Goal: Task Accomplishment & Management: Manage account settings

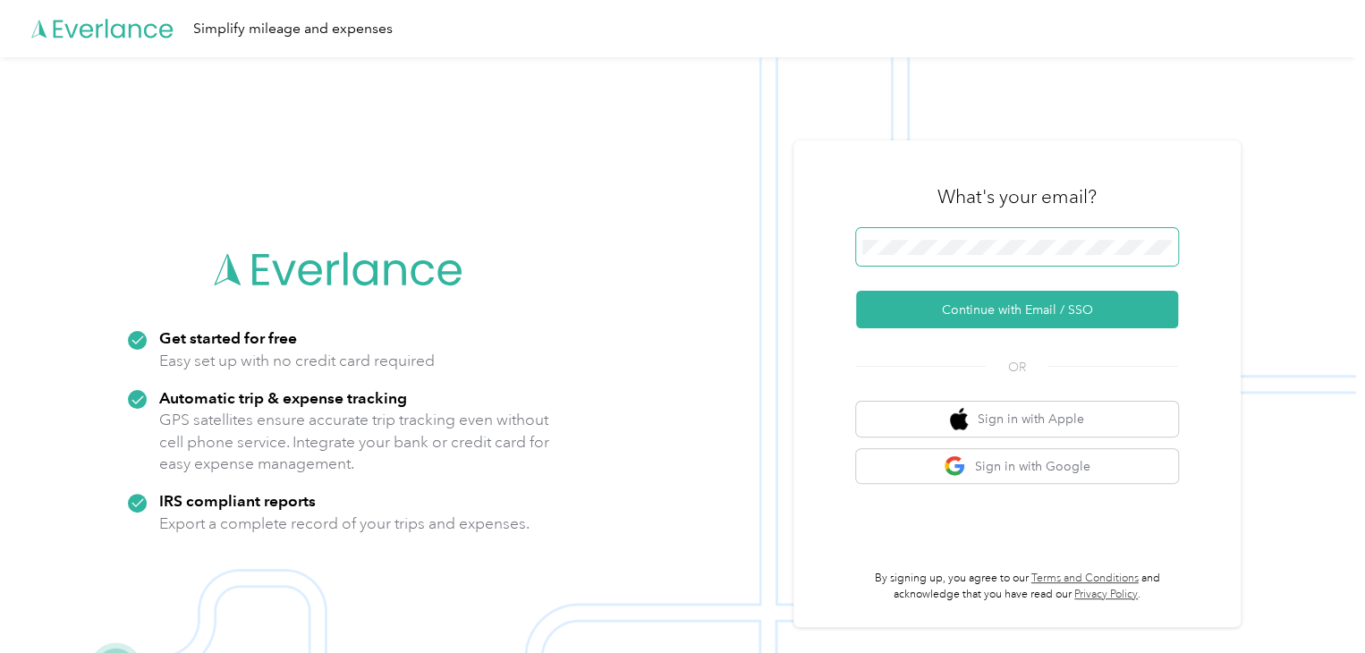
click at [900, 234] on span at bounding box center [1017, 247] width 322 height 38
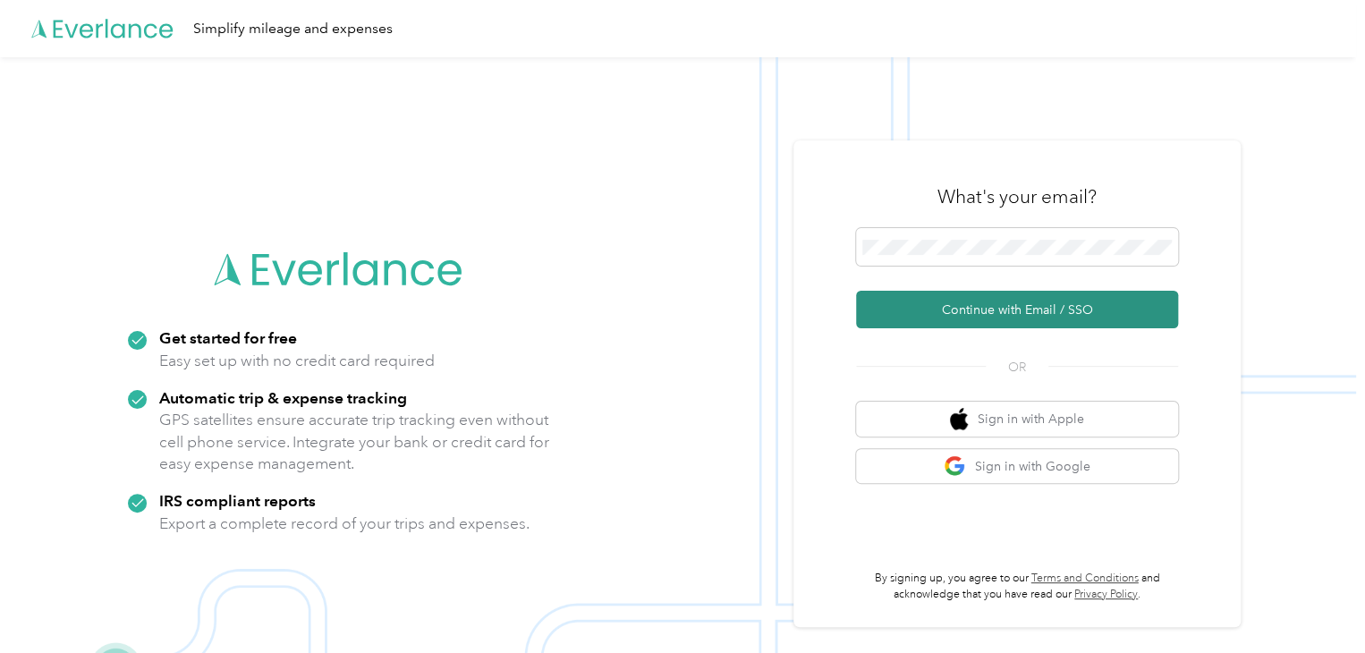
click at [981, 308] on button "Continue with Email / SSO" at bounding box center [1017, 310] width 322 height 38
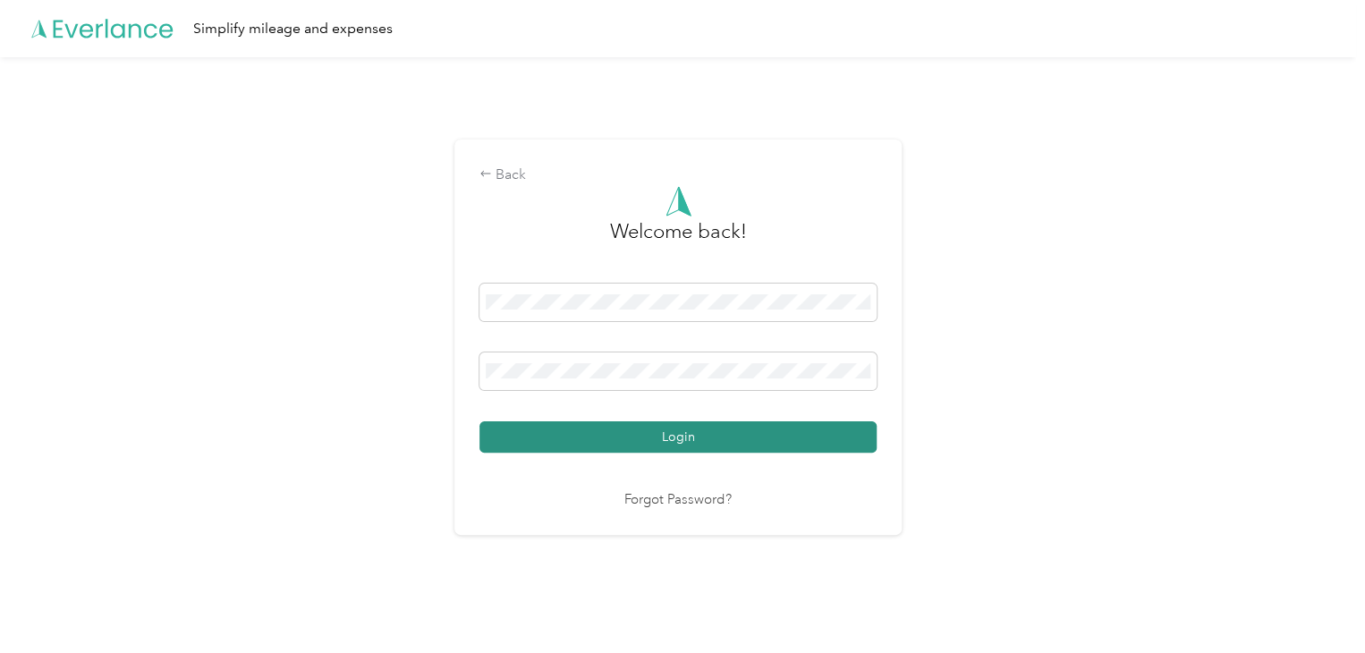
click at [720, 440] on button "Login" at bounding box center [678, 436] width 397 height 31
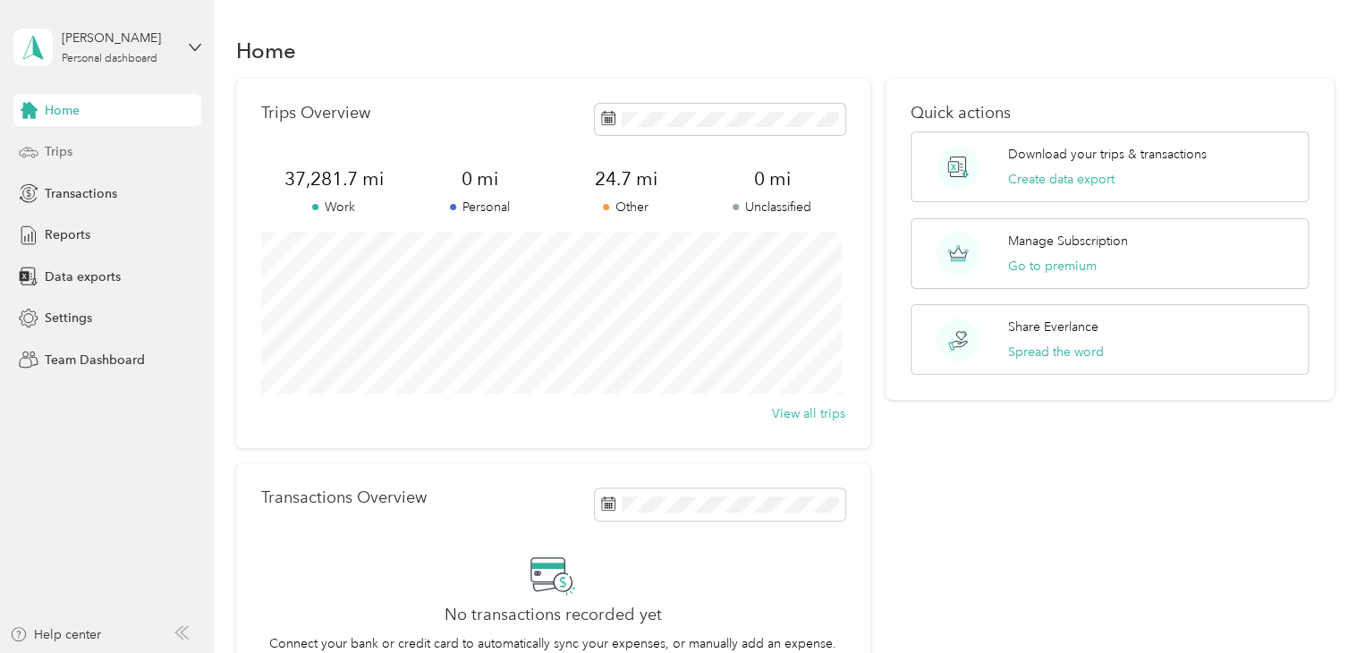
click at [57, 151] on span "Trips" at bounding box center [59, 151] width 28 height 19
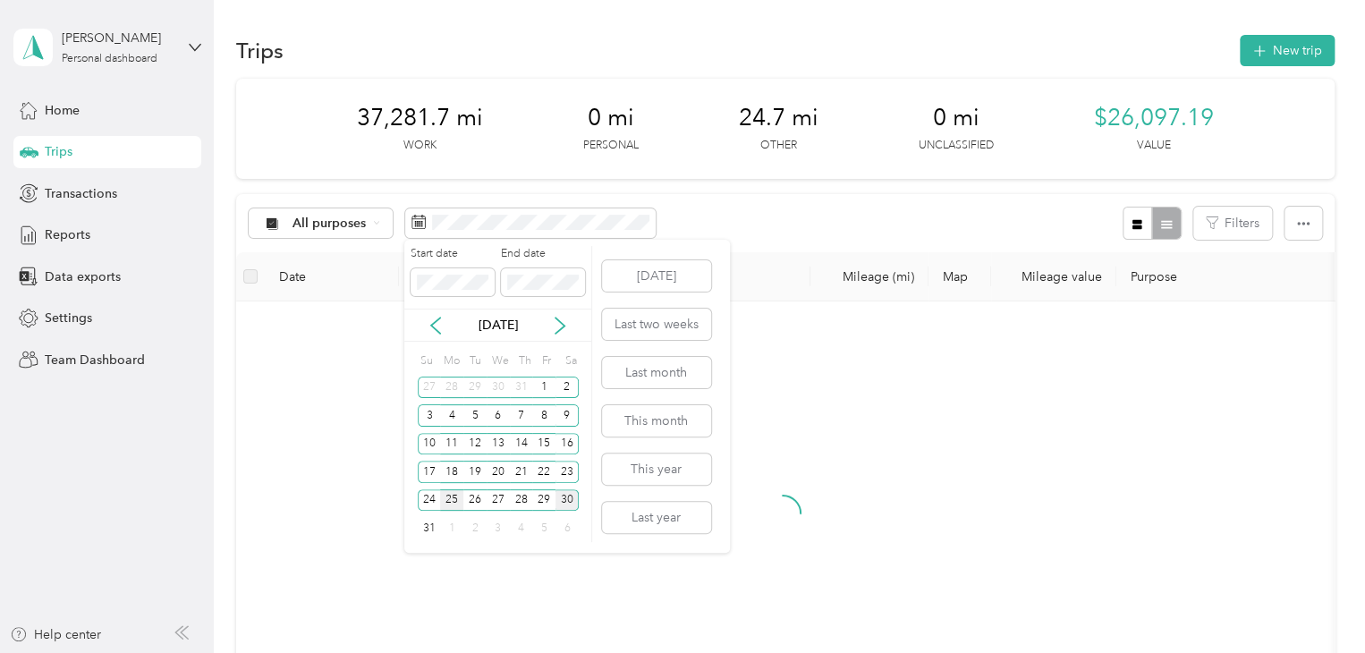
click at [454, 498] on div "25" at bounding box center [451, 500] width 23 height 22
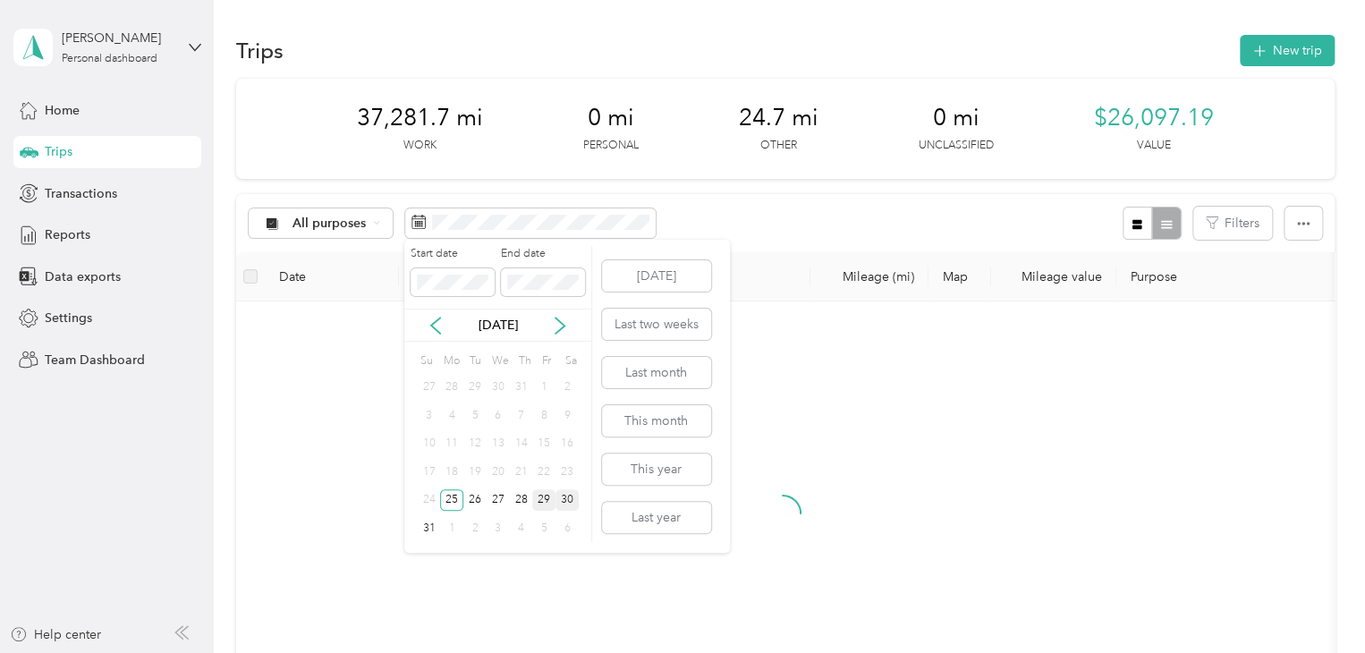
click at [545, 501] on div "29" at bounding box center [543, 500] width 23 height 22
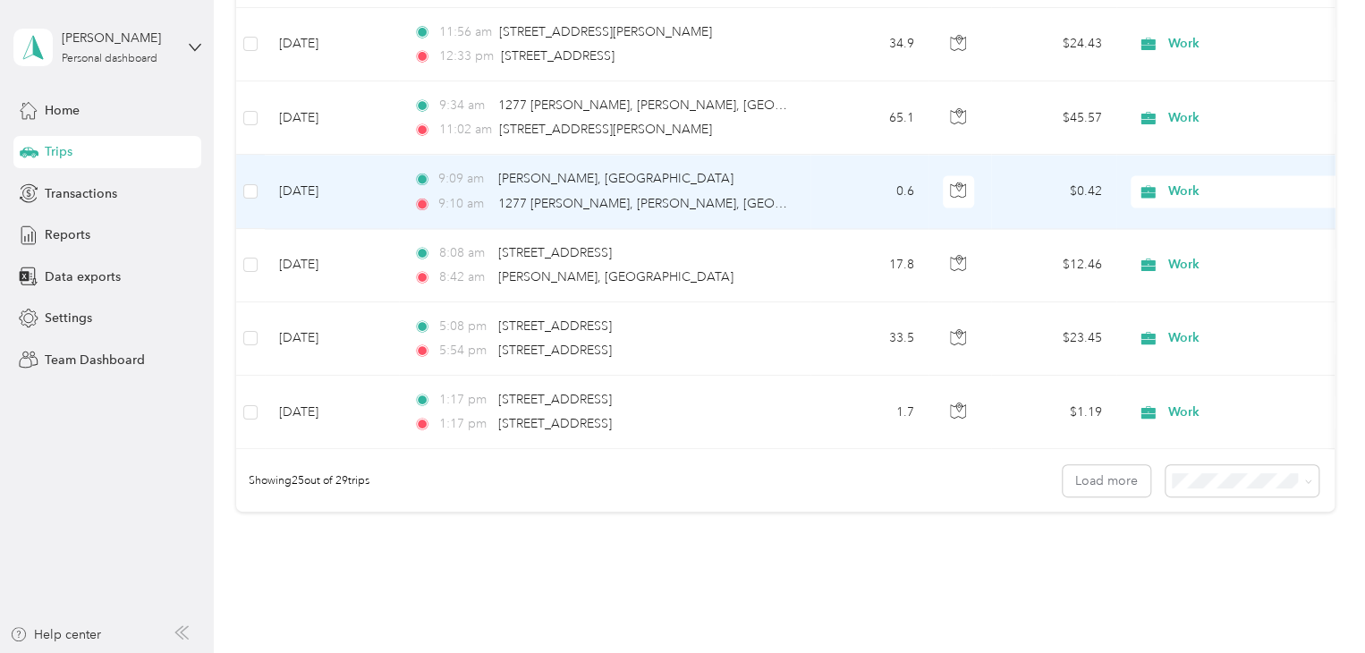
scroll to position [1807, 0]
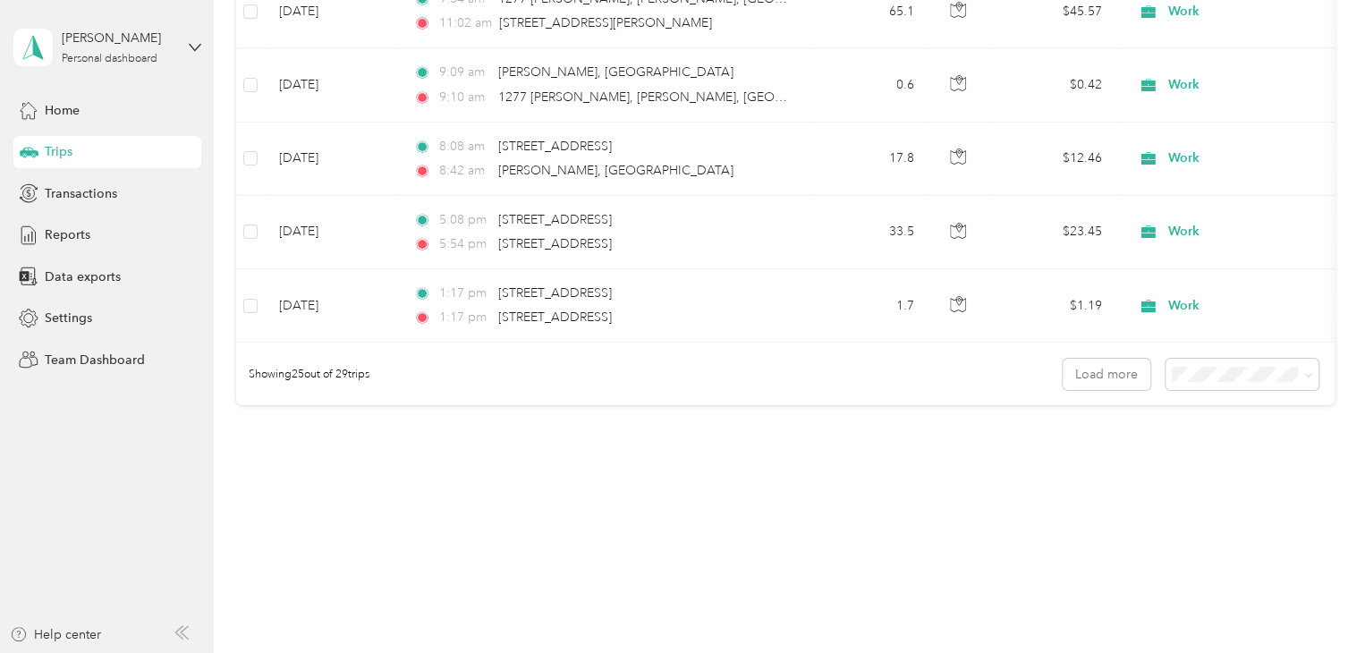
click at [1195, 463] on span "100 per load" at bounding box center [1210, 469] width 73 height 15
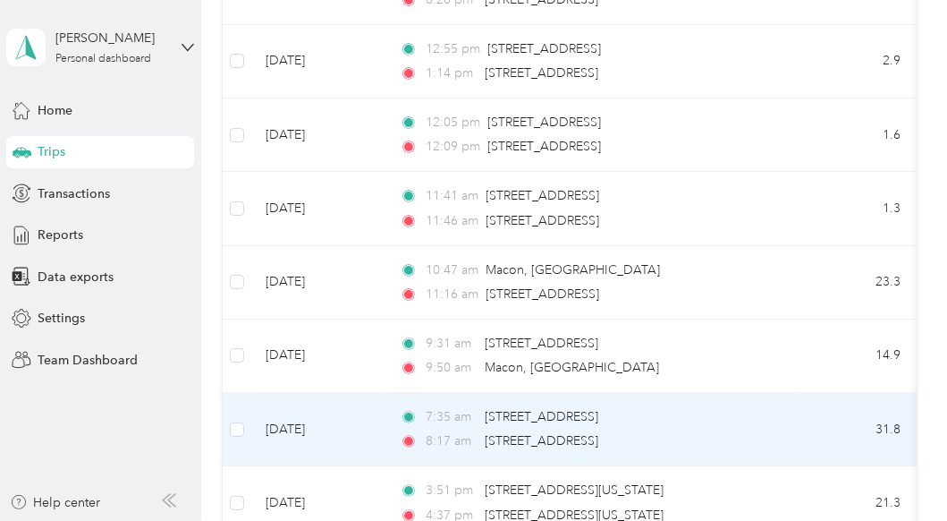
scroll to position [881, 0]
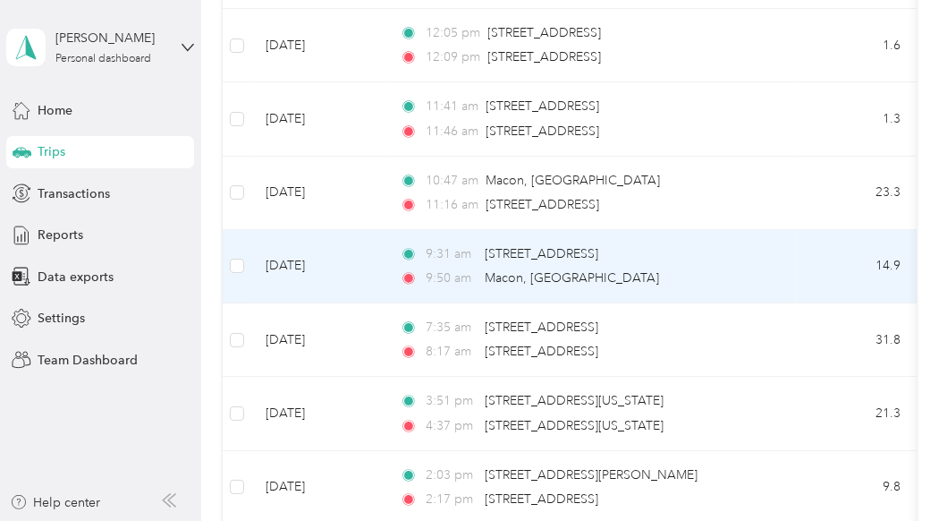
click at [711, 264] on div "9:31 am [STREET_ADDRESS] 9:50 am Macon, [GEOGRAPHIC_DATA]" at bounding box center [588, 266] width 376 height 44
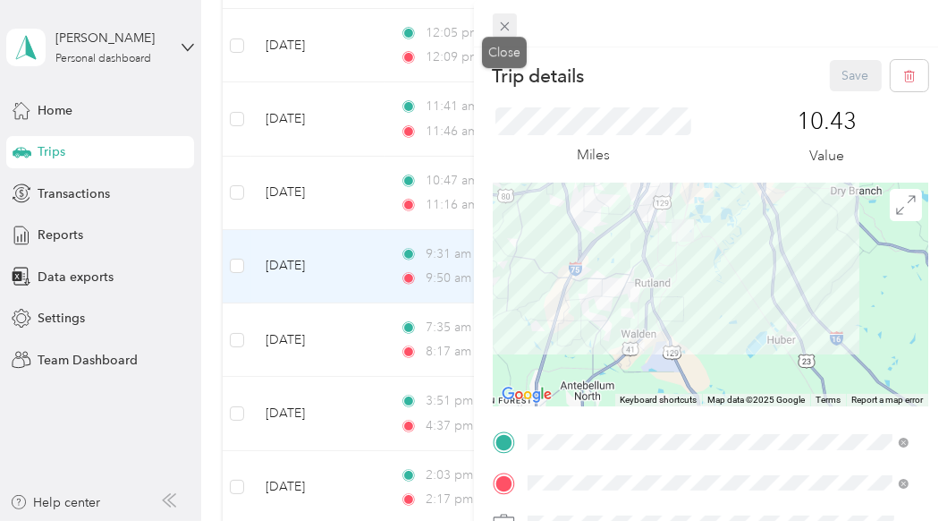
click at [505, 26] on icon at bounding box center [504, 26] width 9 height 9
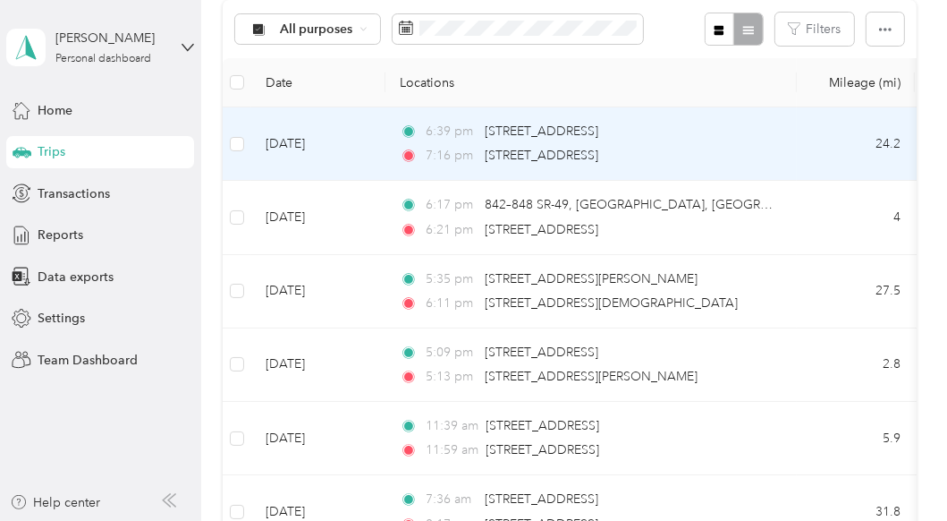
scroll to position [353, 0]
